Goal: Information Seeking & Learning: Learn about a topic

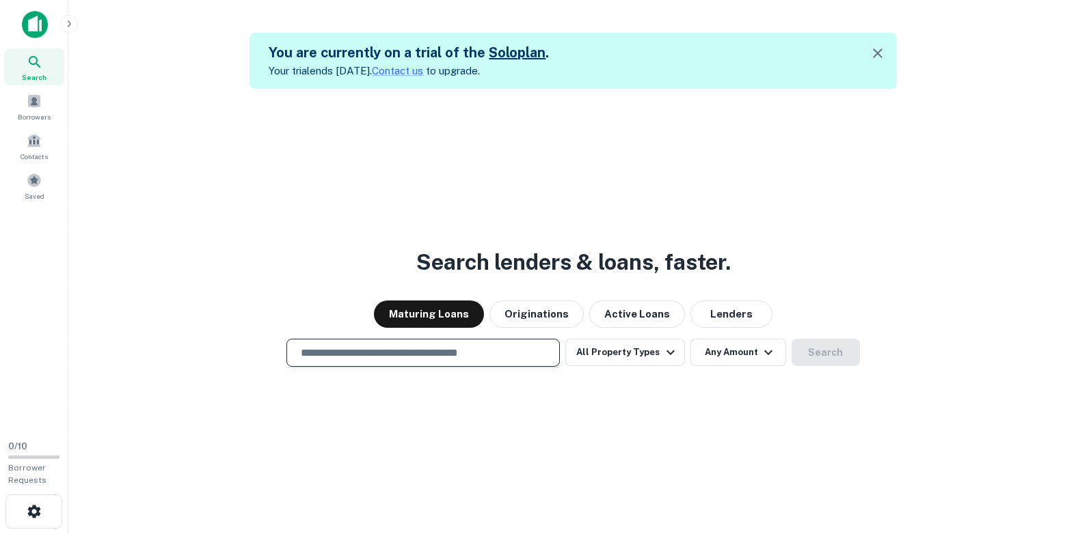
click at [331, 351] on input "text" at bounding box center [422, 353] width 261 height 16
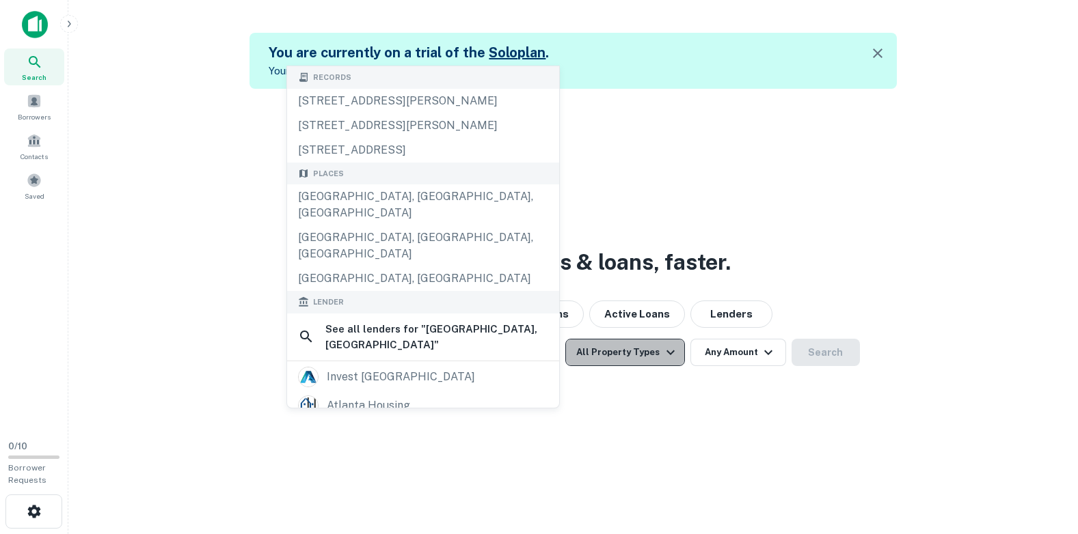
click at [670, 351] on icon "button" at bounding box center [670, 352] width 16 height 16
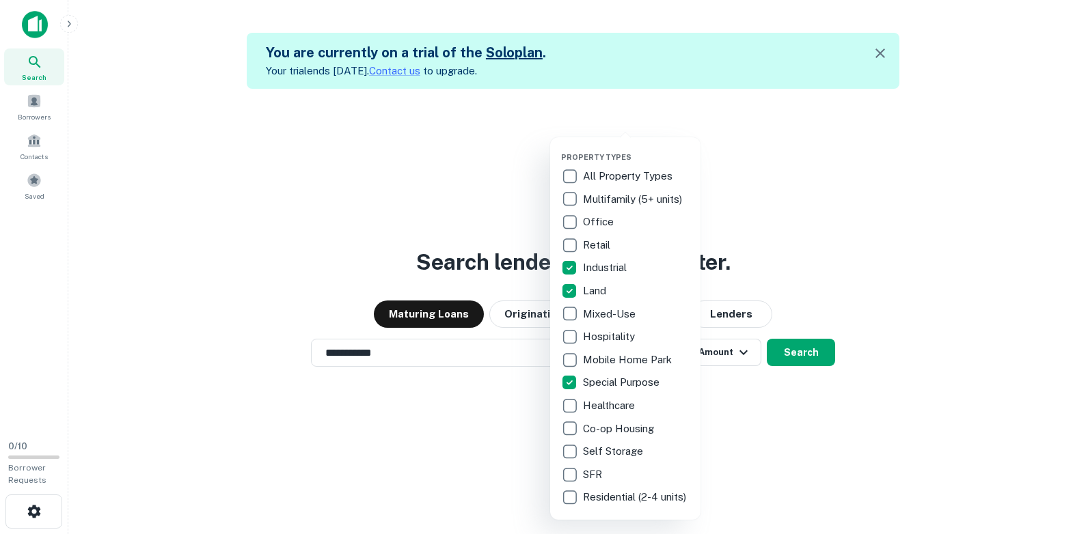
click at [765, 423] on div at bounding box center [544, 267] width 1088 height 534
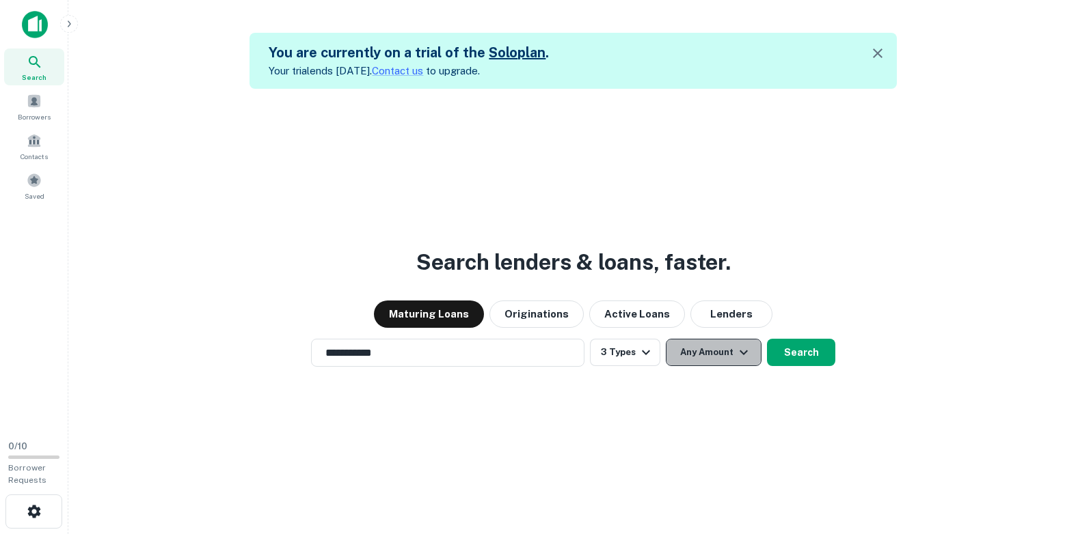
click at [743, 353] on icon "button" at bounding box center [743, 353] width 8 height 5
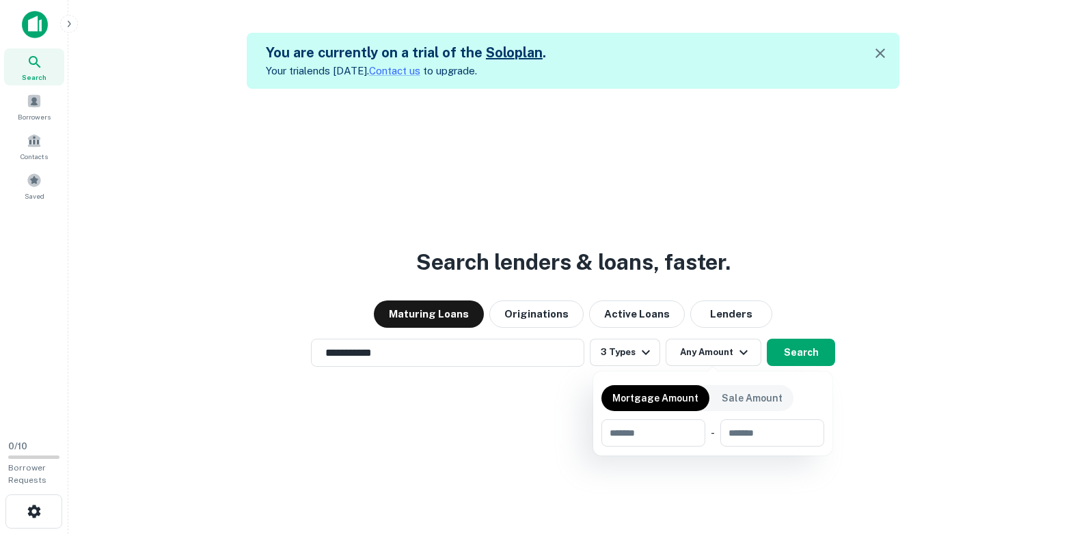
click at [807, 357] on div at bounding box center [544, 267] width 1088 height 534
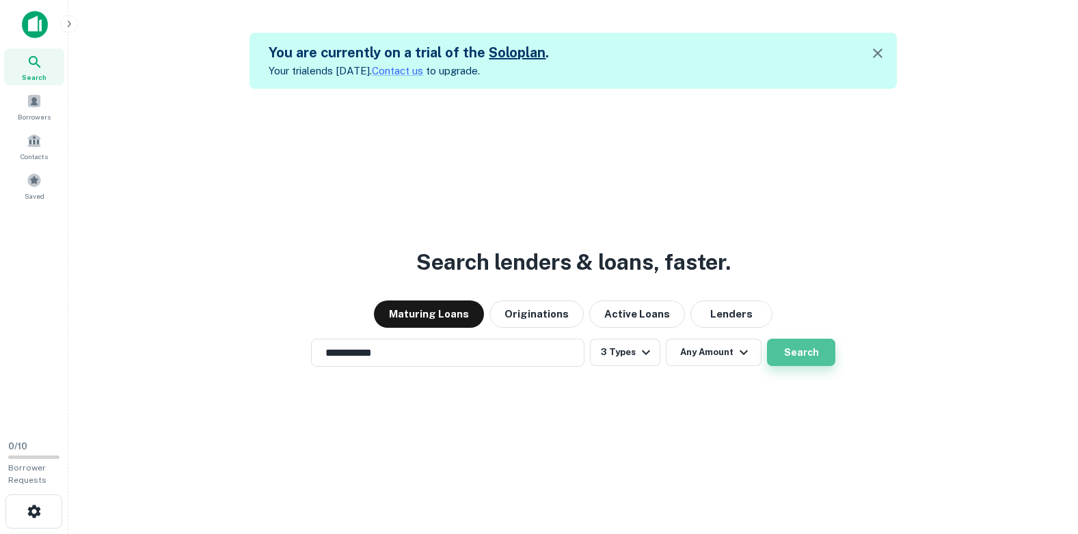
click at [795, 354] on button "Search" at bounding box center [801, 352] width 68 height 27
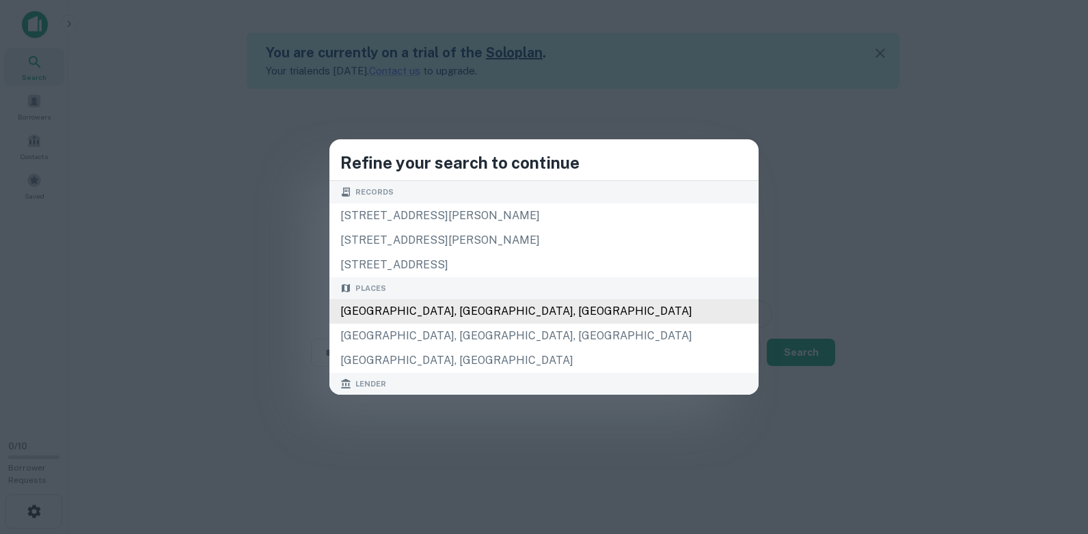
type input "**********"
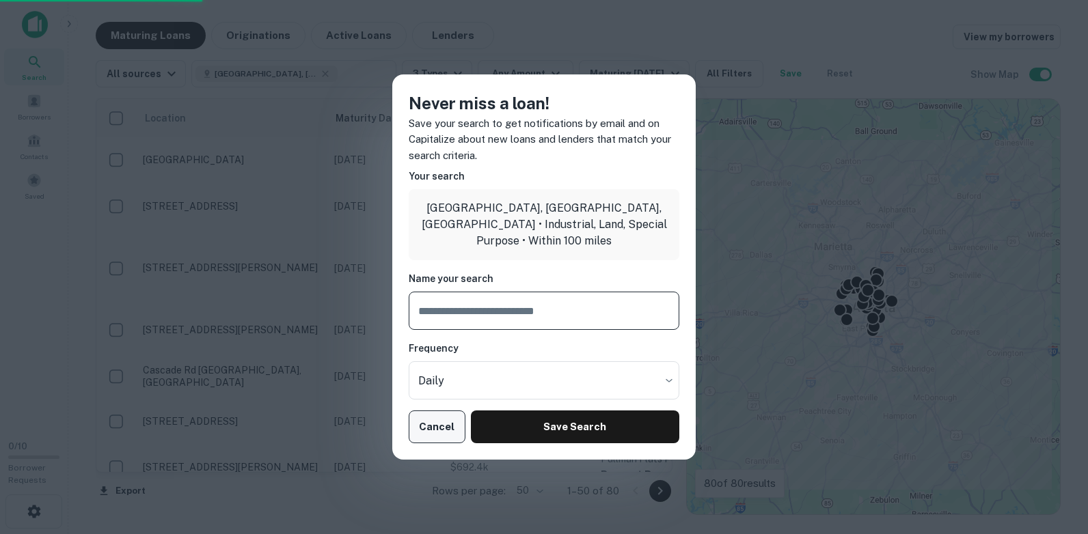
click at [437, 425] on button "Cancel" at bounding box center [437, 427] width 57 height 33
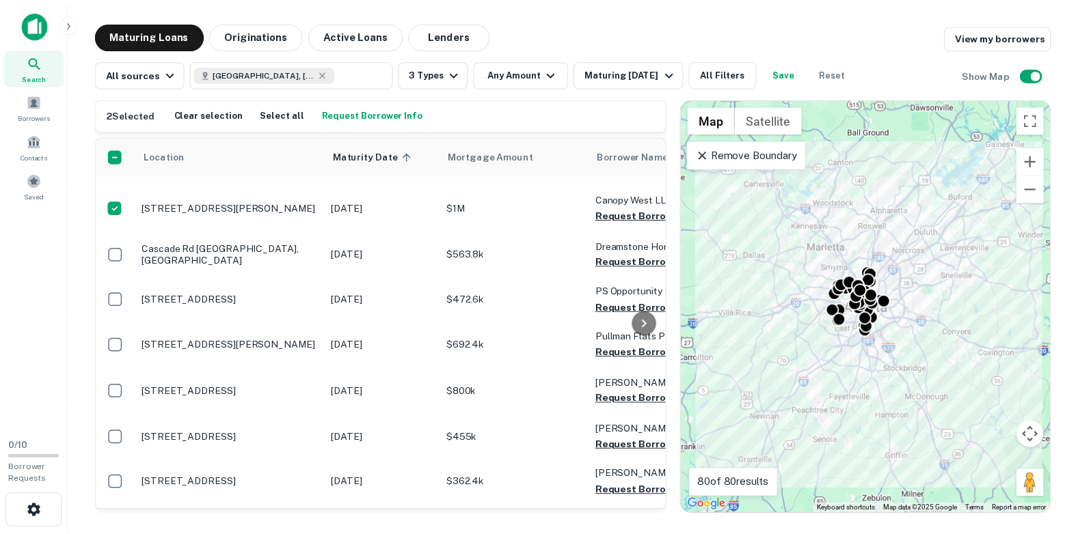
scroll to position [170, 0]
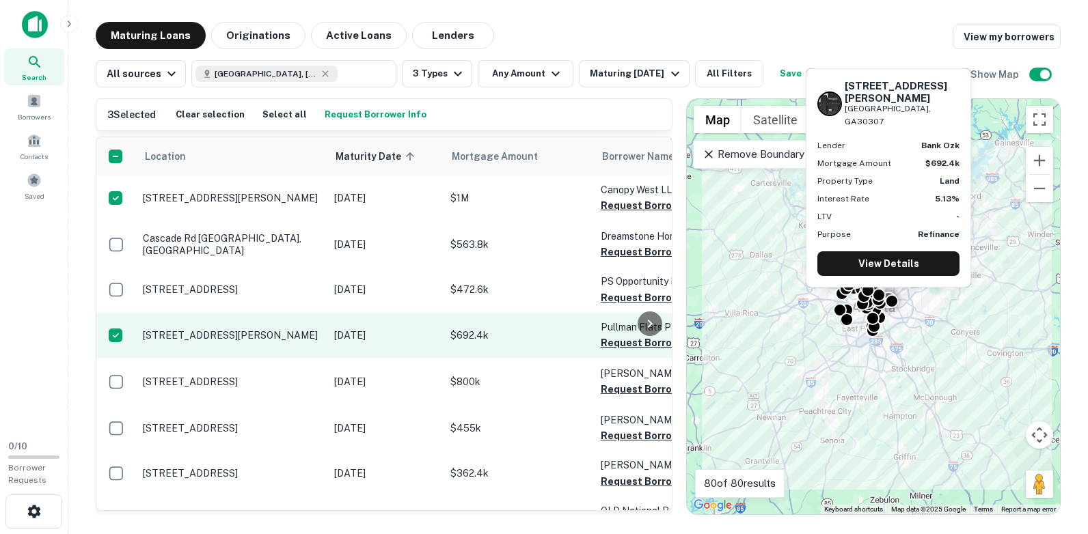
click at [226, 329] on p "[STREET_ADDRESS][PERSON_NAME]" at bounding box center [232, 335] width 178 height 12
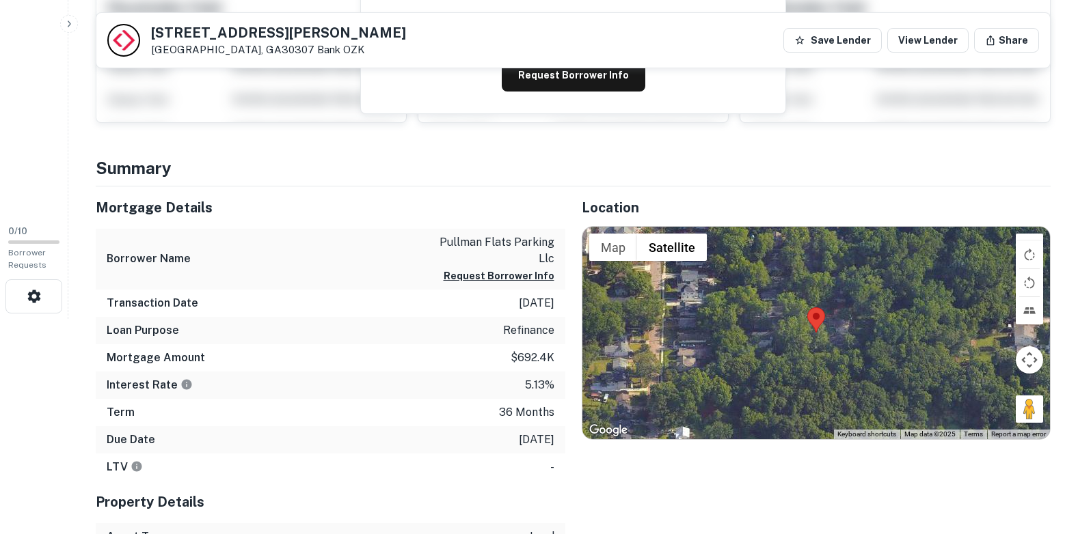
scroll to position [220, 0]
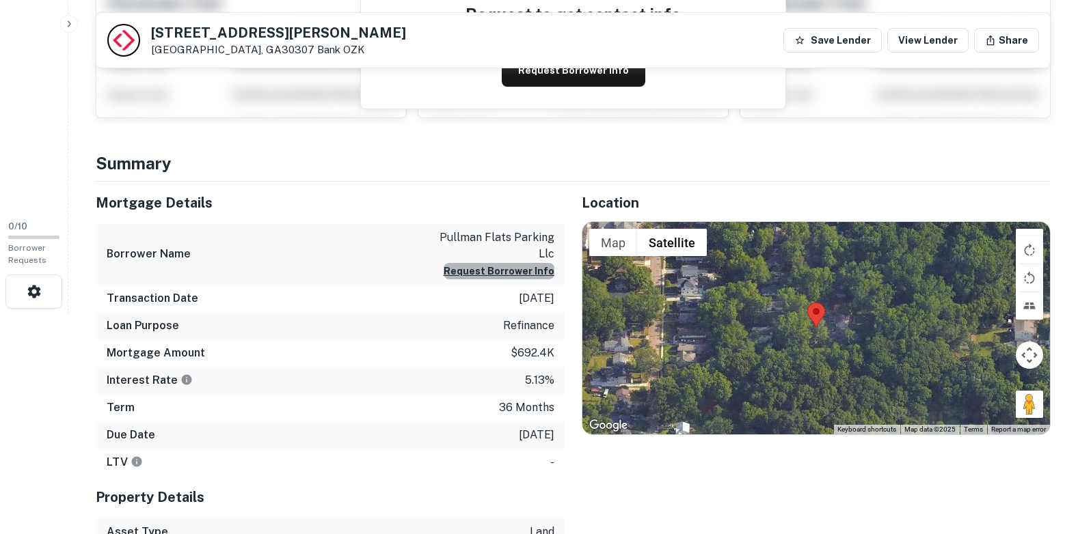
click at [521, 271] on button "Request Borrower Info" at bounding box center [498, 271] width 111 height 16
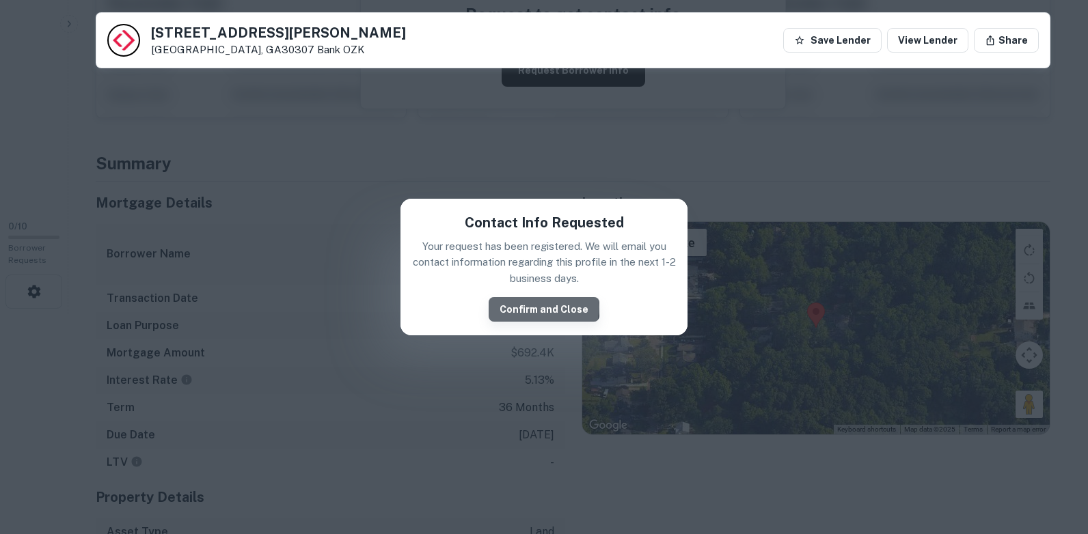
click at [545, 307] on button "Confirm and Close" at bounding box center [544, 309] width 111 height 25
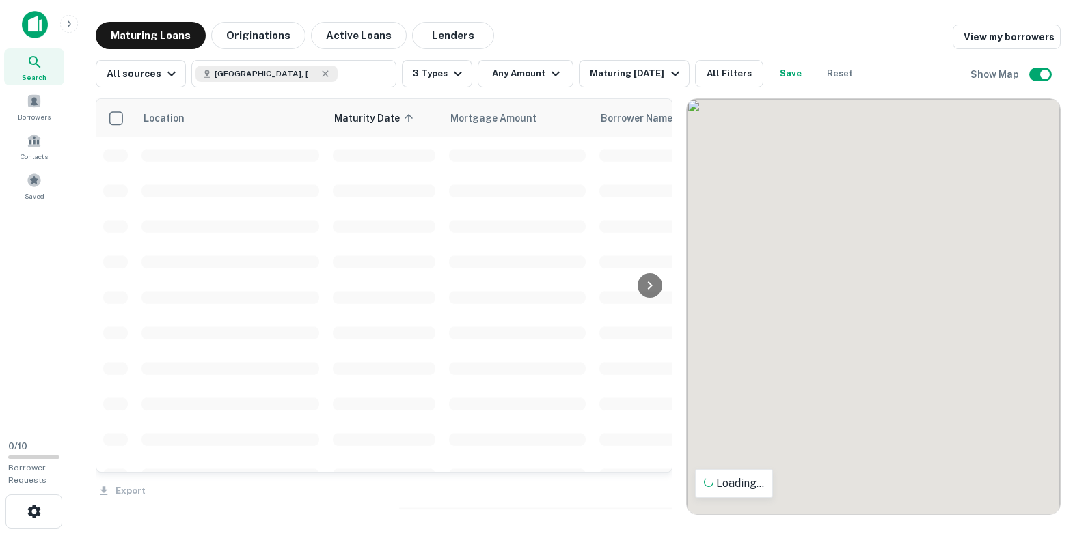
scroll to position [170, 0]
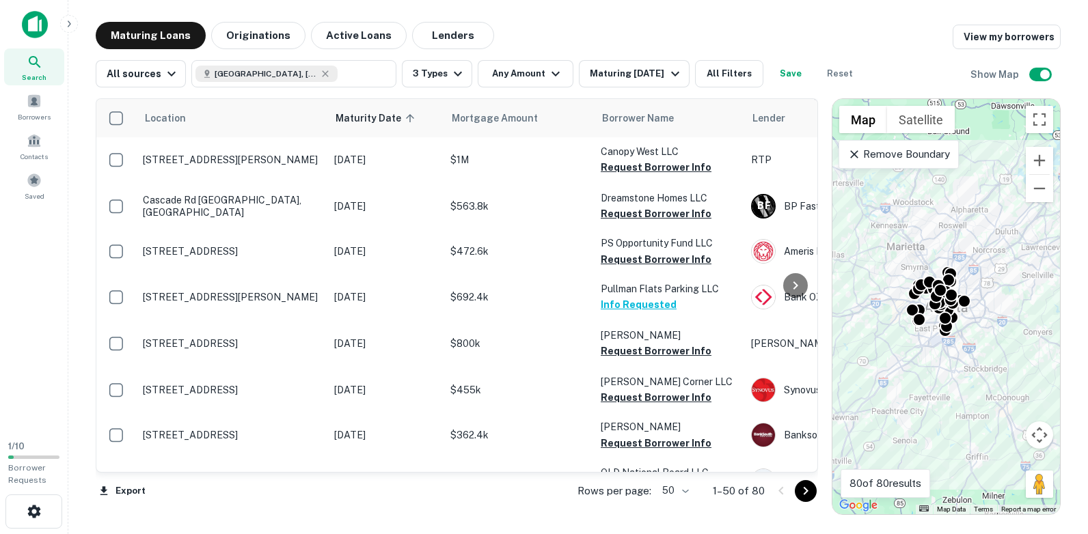
drag, startPoint x: 681, startPoint y: 245, endPoint x: 827, endPoint y: 254, distance: 146.5
click at [827, 254] on div at bounding box center [825, 306] width 14 height 417
click at [562, 119] on icon at bounding box center [566, 118] width 8 height 8
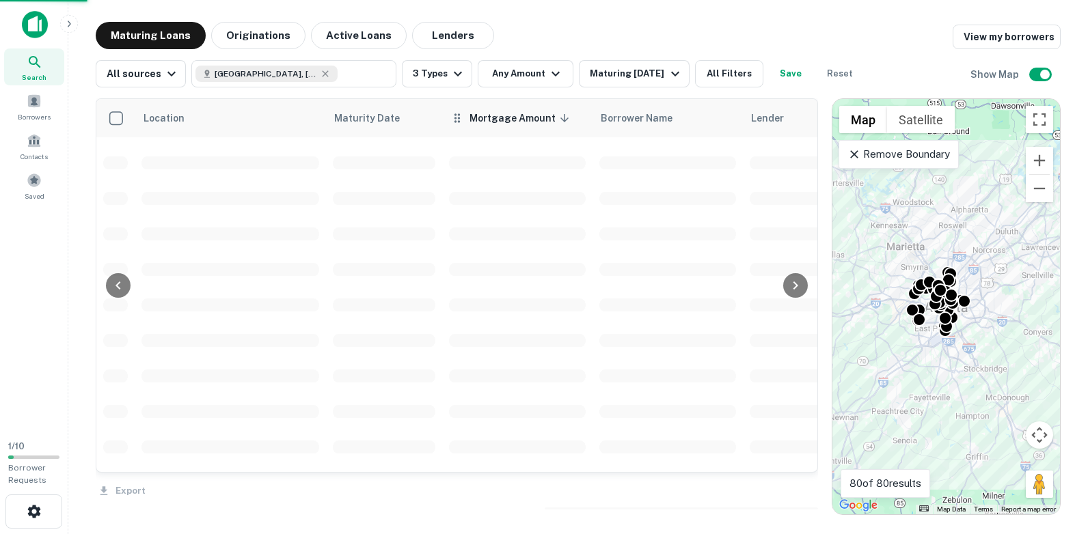
click at [562, 116] on icon at bounding box center [564, 118] width 12 height 12
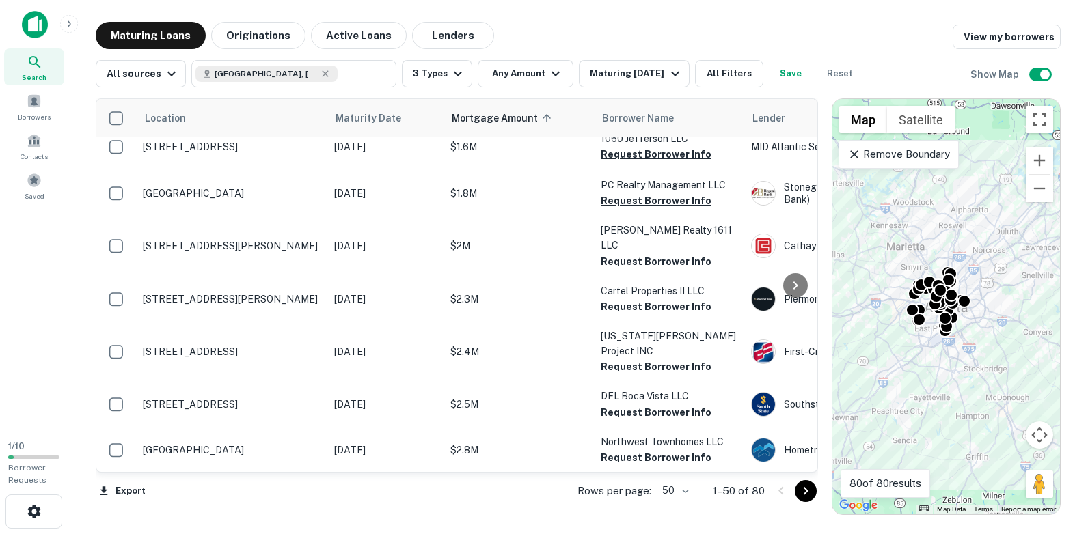
scroll to position [2007, 0]
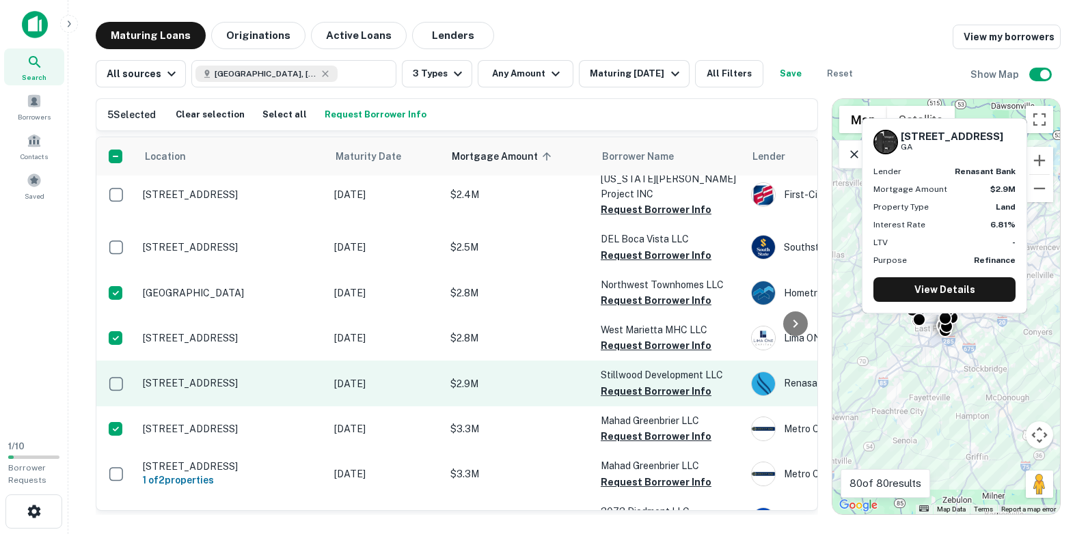
click at [264, 361] on td "[STREET_ADDRESS]" at bounding box center [231, 383] width 191 height 45
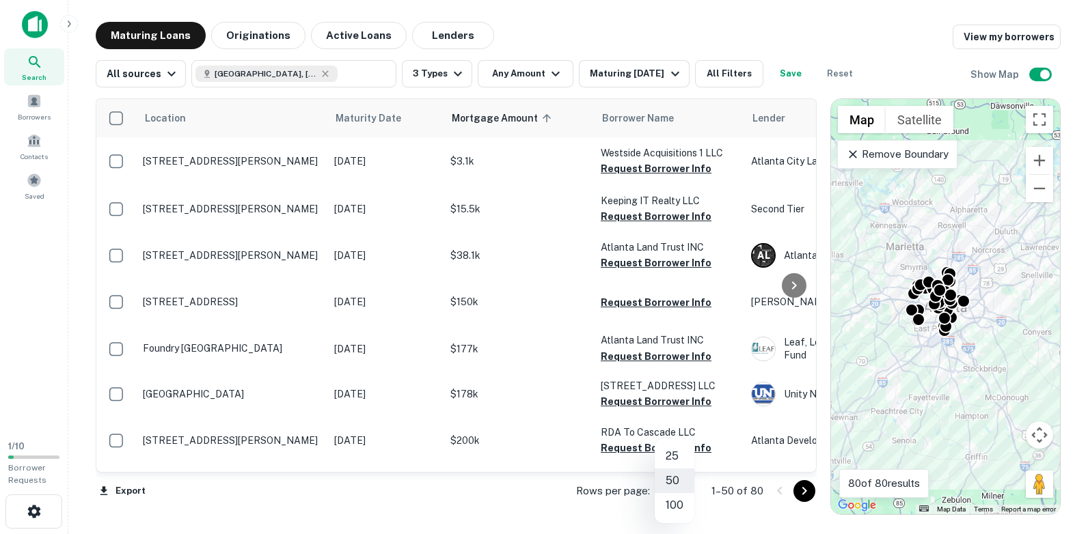
click at [686, 490] on body "Search Borrowers Contacts Saved 1 / 10 Borrower Requests Maturing Loans Origina…" at bounding box center [544, 267] width 1088 height 534
click at [558, 482] on div at bounding box center [544, 267] width 1088 height 534
click at [804, 491] on icon "Go to next page" at bounding box center [804, 491] width 16 height 16
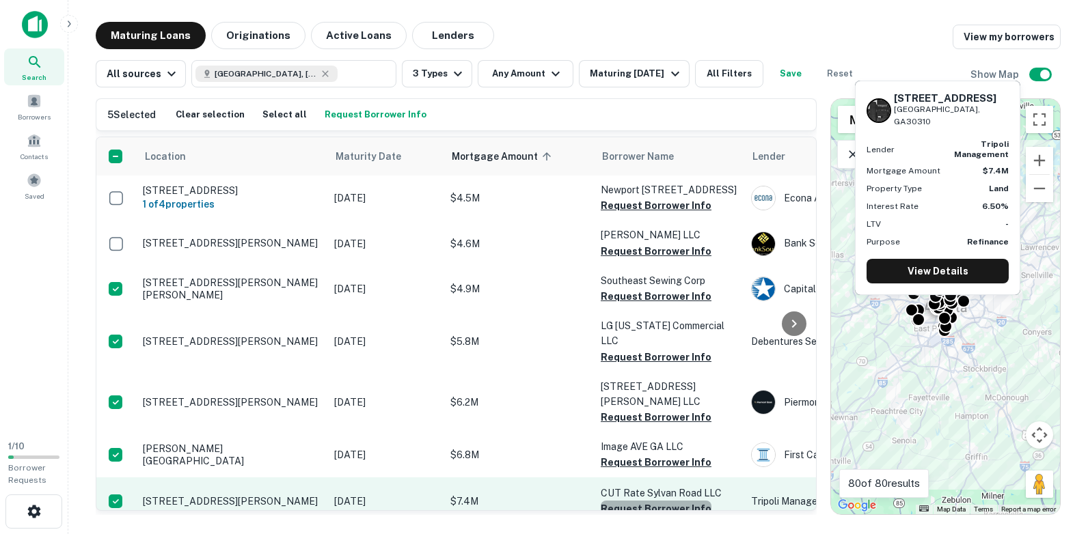
click at [656, 501] on button "Request Borrower Info" at bounding box center [656, 509] width 111 height 16
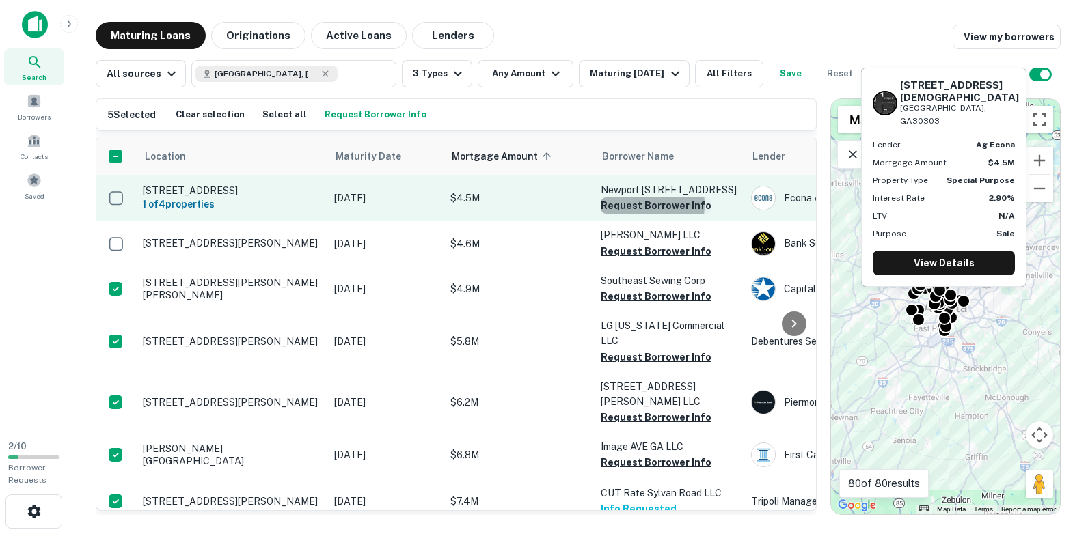
click at [633, 205] on button "Request Borrower Info" at bounding box center [656, 205] width 111 height 16
